Goal: Task Accomplishment & Management: Use online tool/utility

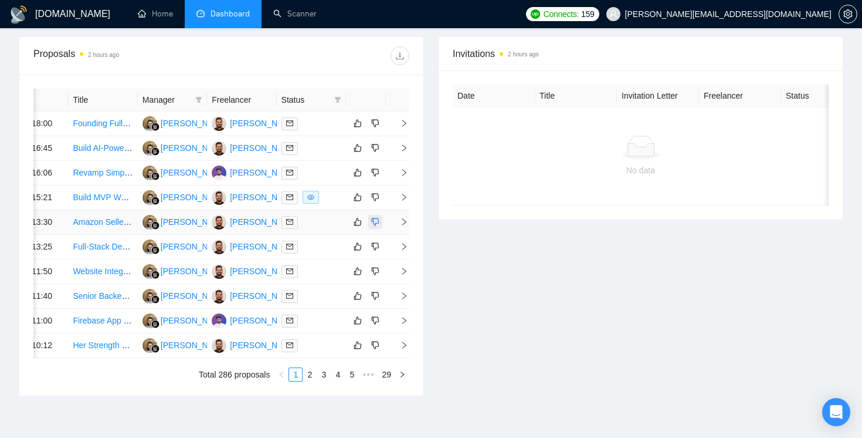
scroll to position [435, 0]
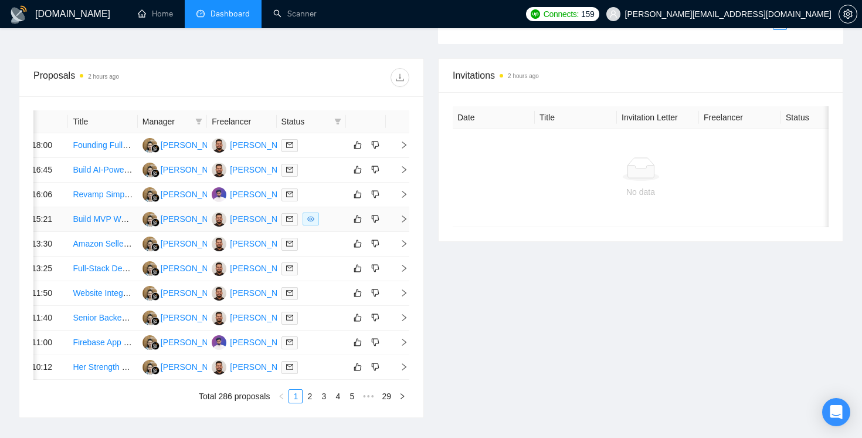
click at [402, 223] on icon "right" at bounding box center [404, 219] width 8 height 8
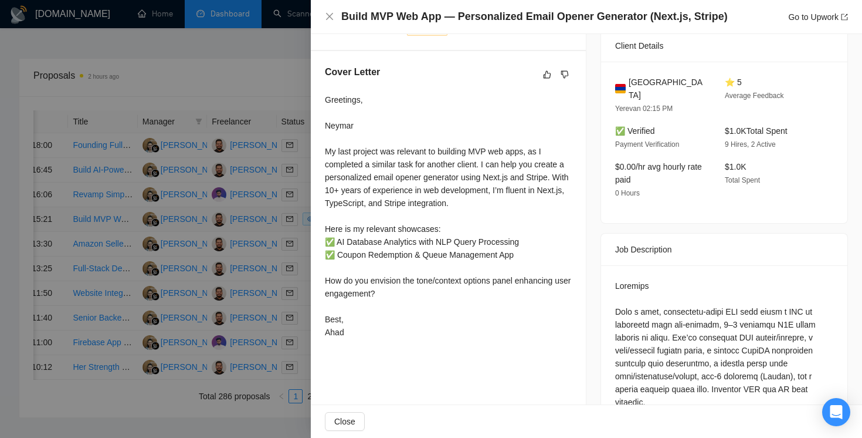
scroll to position [276, 0]
click at [262, 104] on div at bounding box center [431, 219] width 862 height 438
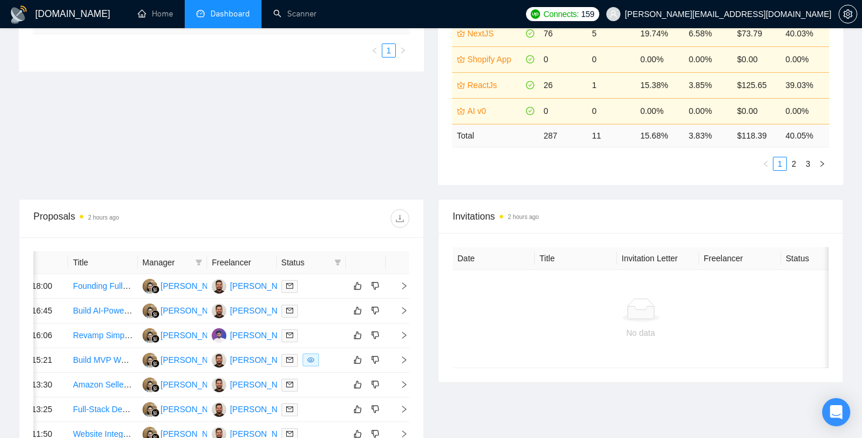
scroll to position [350, 0]
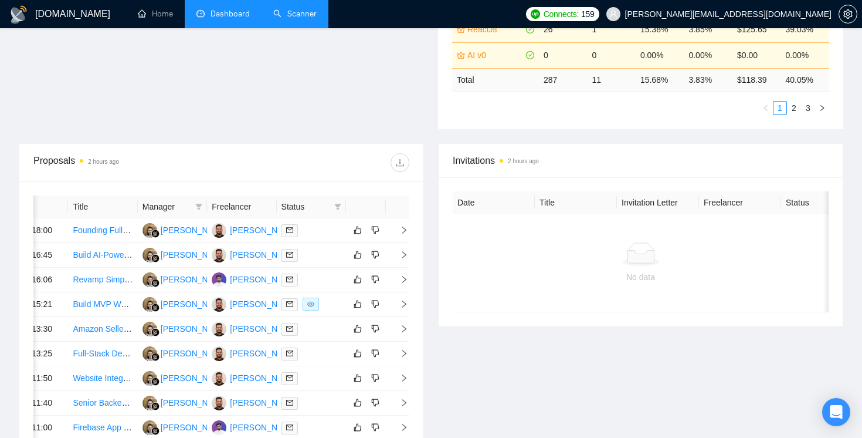
click at [308, 14] on link "Scanner" at bounding box center [294, 14] width 43 height 10
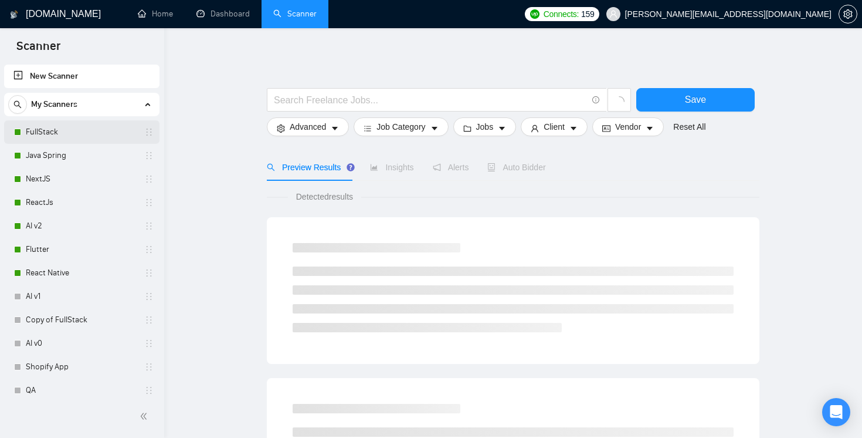
click at [80, 126] on link "FullStack" at bounding box center [81, 131] width 111 height 23
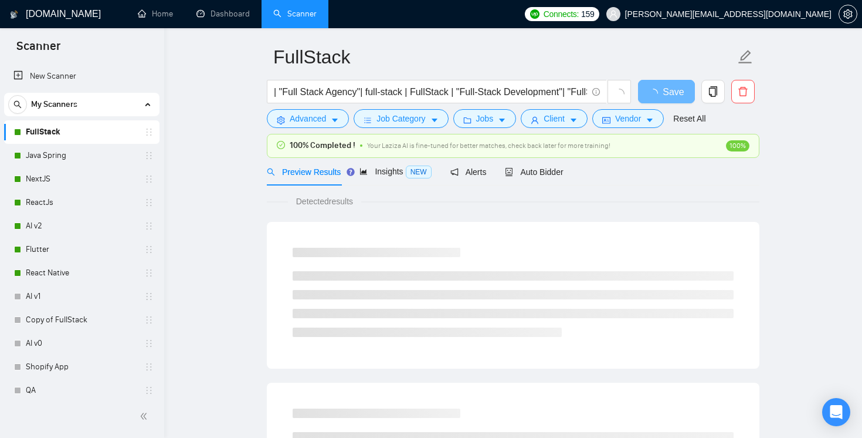
scroll to position [45, 0]
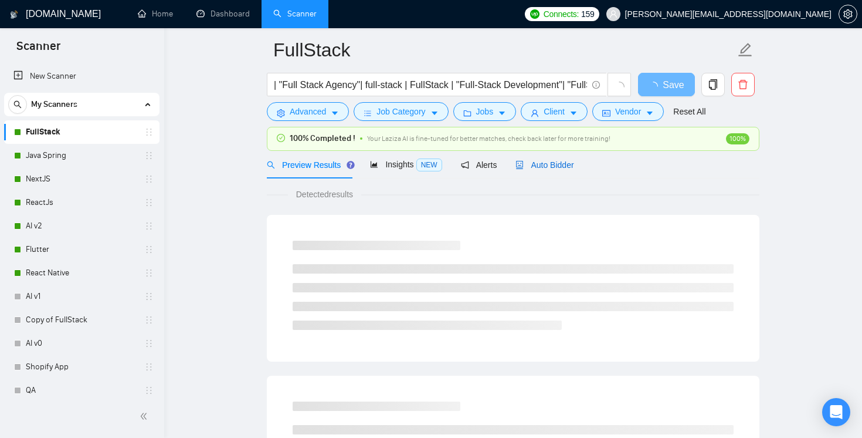
click at [550, 162] on span "Auto Bidder" at bounding box center [545, 164] width 58 height 9
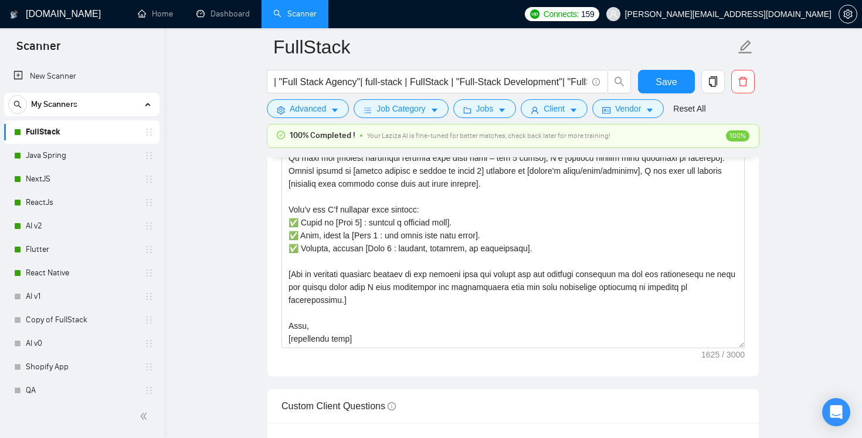
scroll to position [1457, 0]
click at [90, 225] on link "AI v2" at bounding box center [81, 225] width 111 height 23
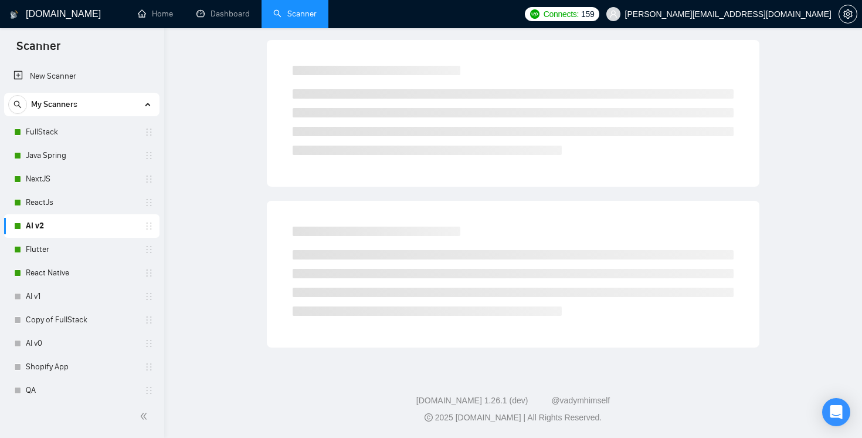
scroll to position [15, 0]
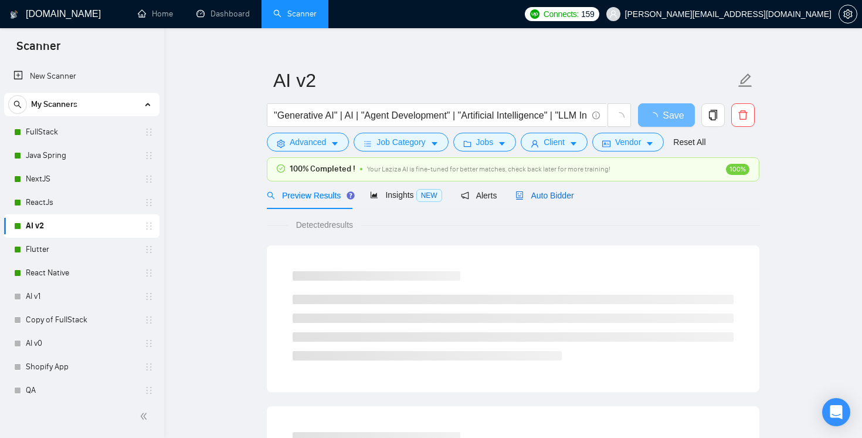
click at [563, 197] on span "Auto Bidder" at bounding box center [545, 195] width 58 height 9
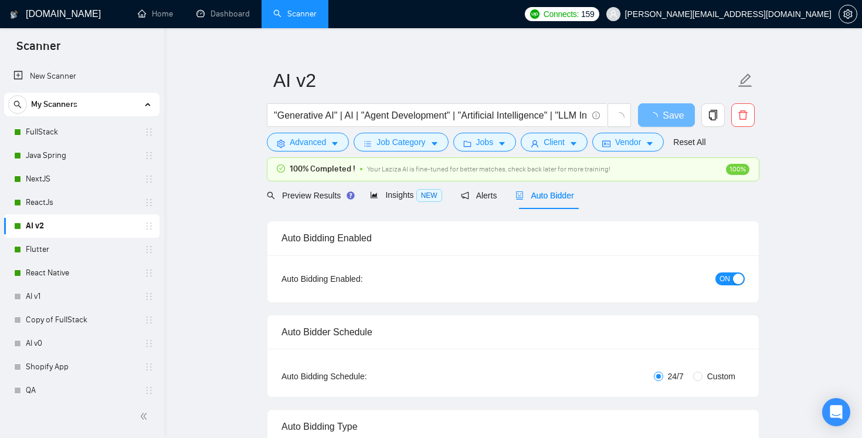
checkbox input "true"
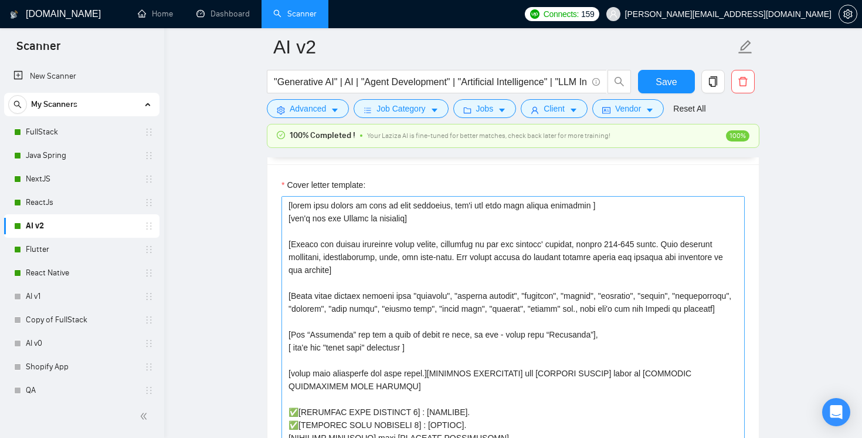
scroll to position [15, 0]
